Goal: Browse casually: Explore the website without a specific task or goal

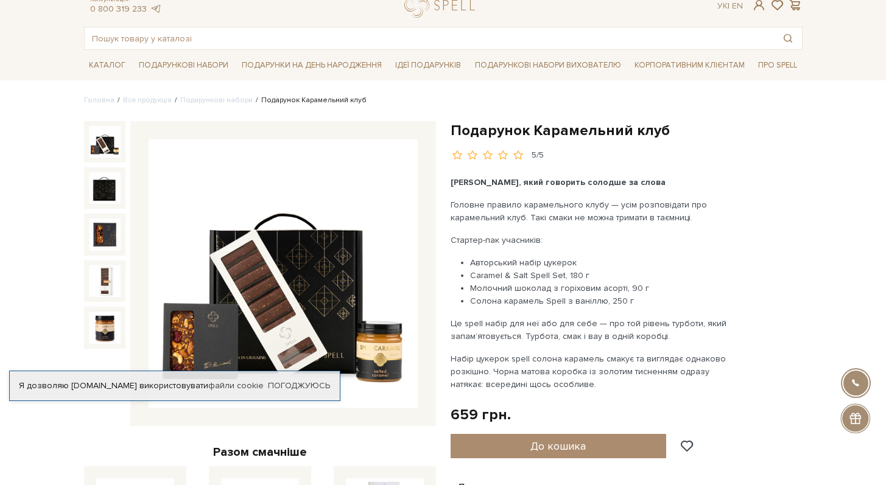
scroll to position [57, 0]
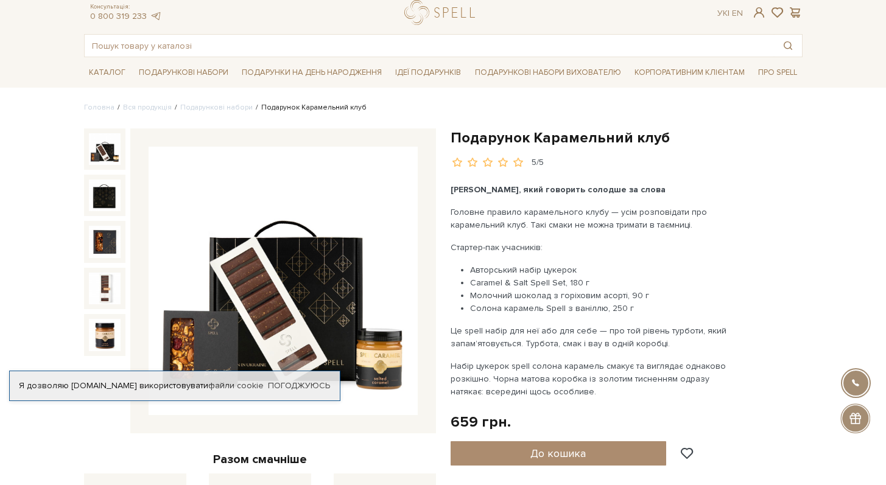
scroll to position [99, 0]
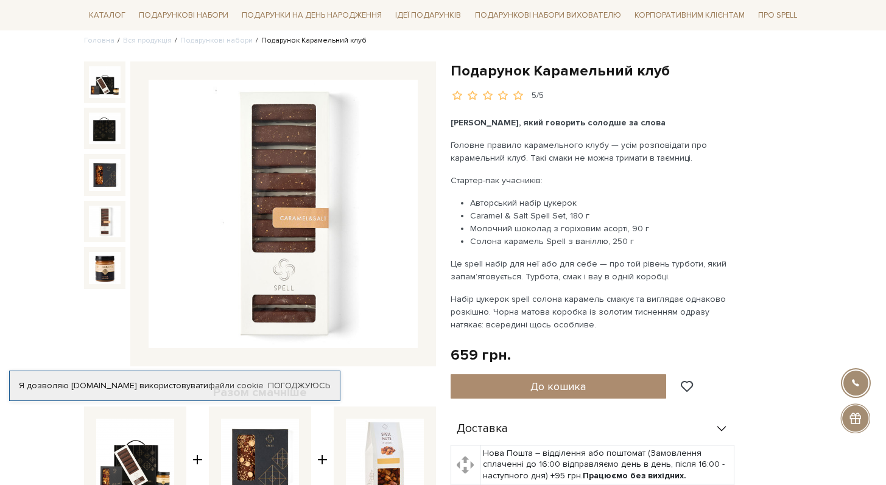
click at [108, 228] on img at bounding box center [105, 222] width 32 height 32
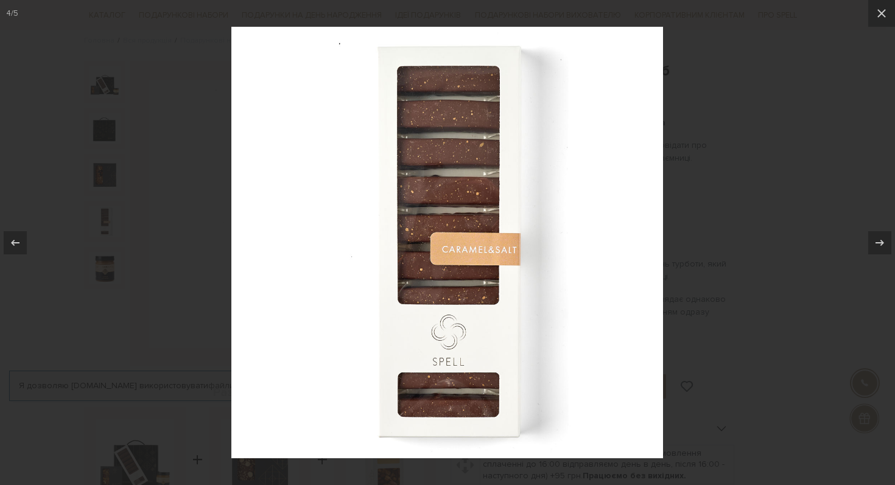
click at [109, 274] on div at bounding box center [447, 242] width 895 height 485
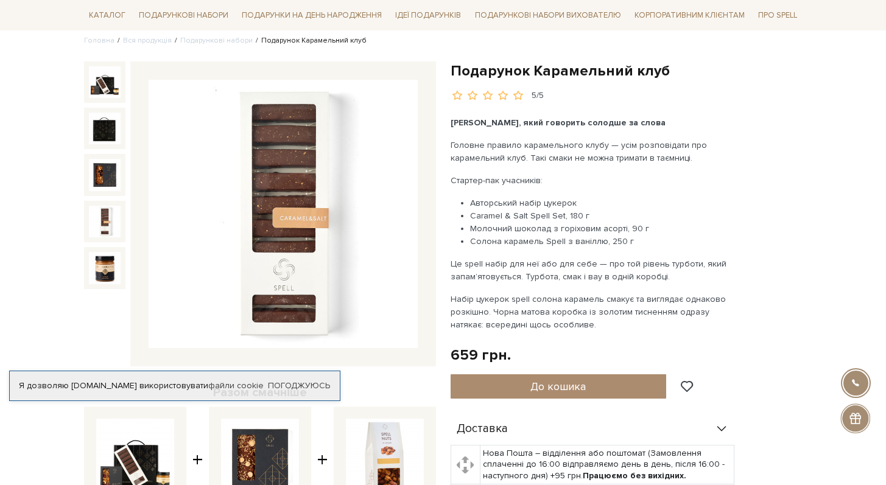
click at [105, 228] on img at bounding box center [105, 222] width 32 height 32
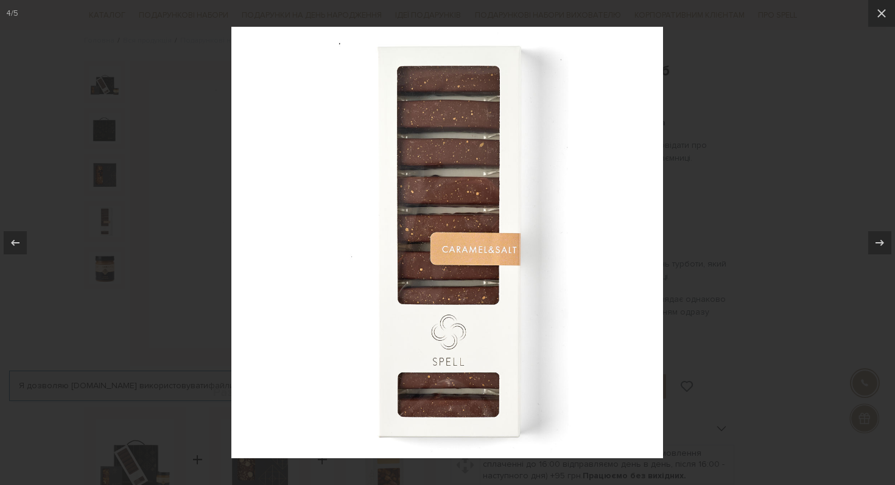
click at [108, 174] on div at bounding box center [447, 242] width 895 height 485
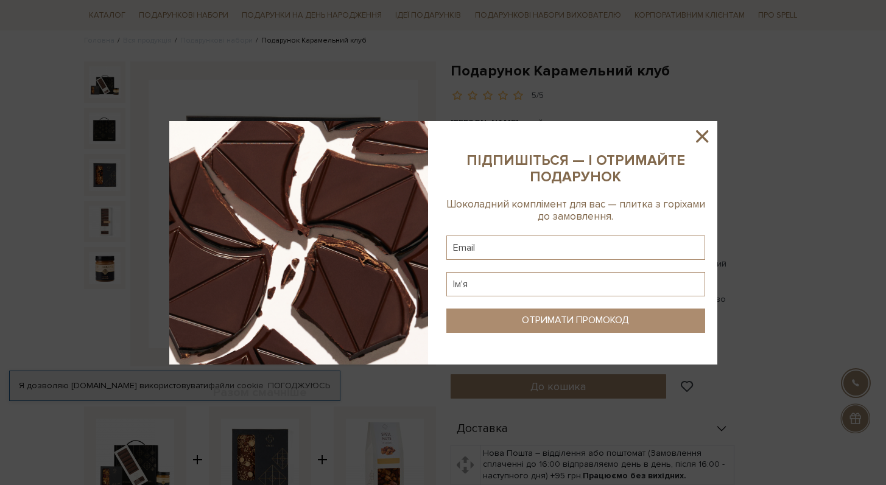
click at [707, 131] on icon at bounding box center [701, 136] width 21 height 21
